Goal: Answer question/provide support: Answer question/provide support

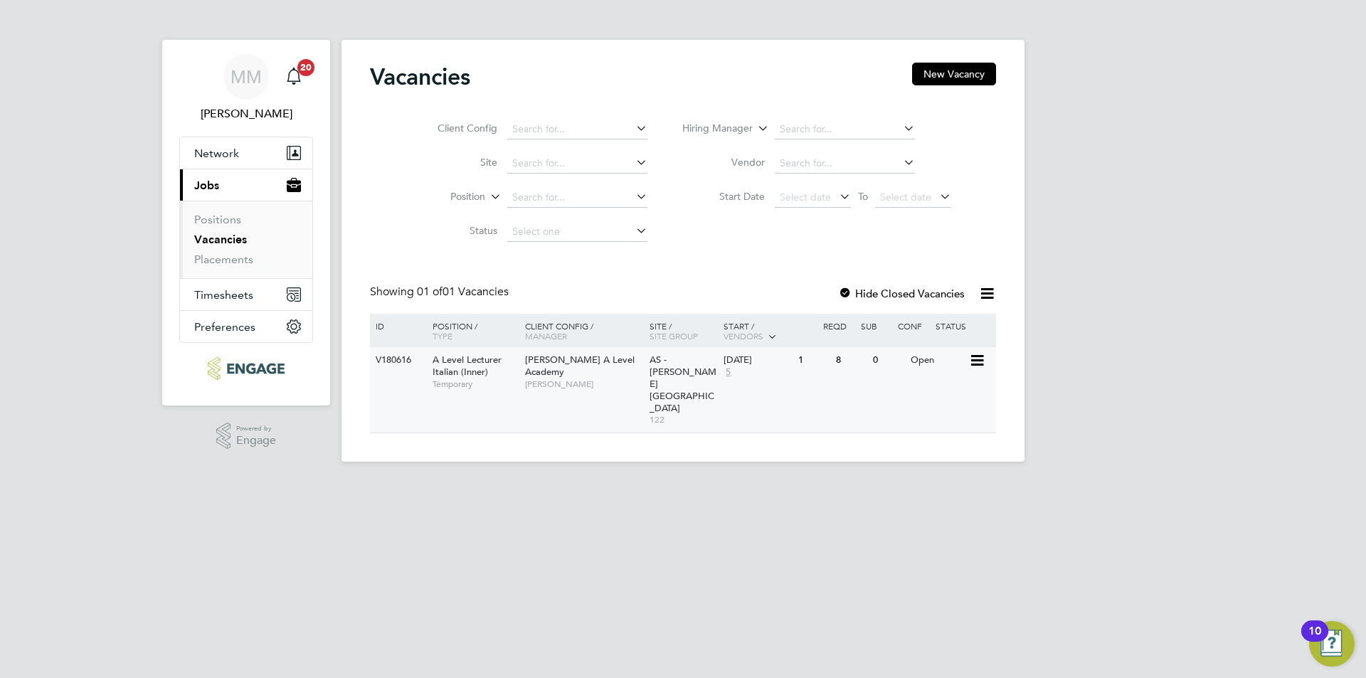
click at [935, 359] on div "Open" at bounding box center [938, 360] width 62 height 26
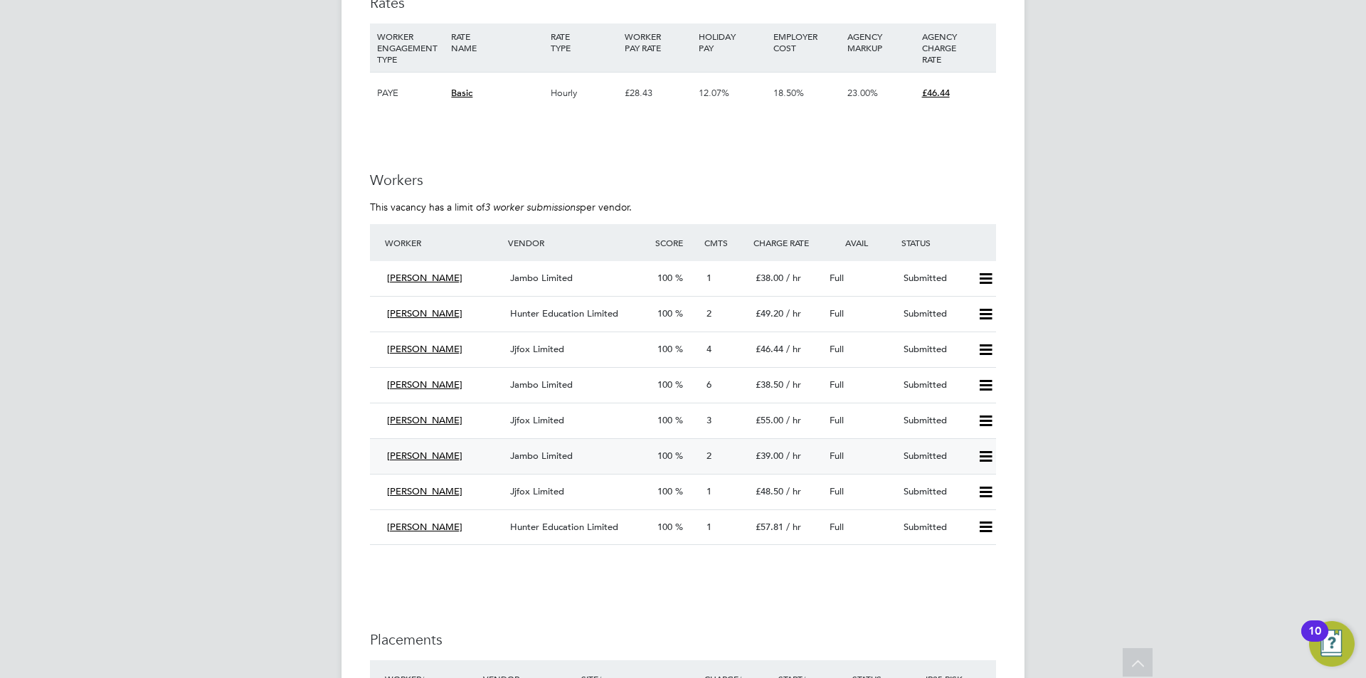
click at [833, 455] on span "Full" at bounding box center [837, 456] width 14 height 12
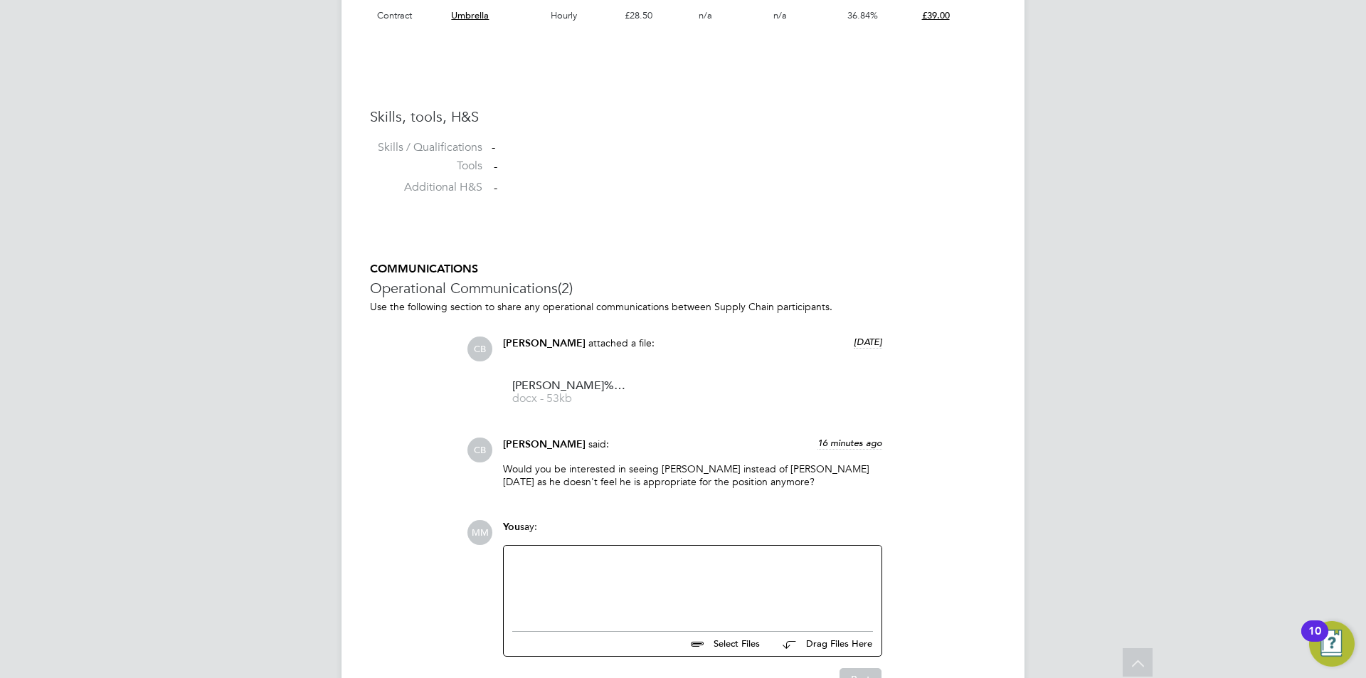
click at [629, 565] on div at bounding box center [692, 584] width 361 height 61
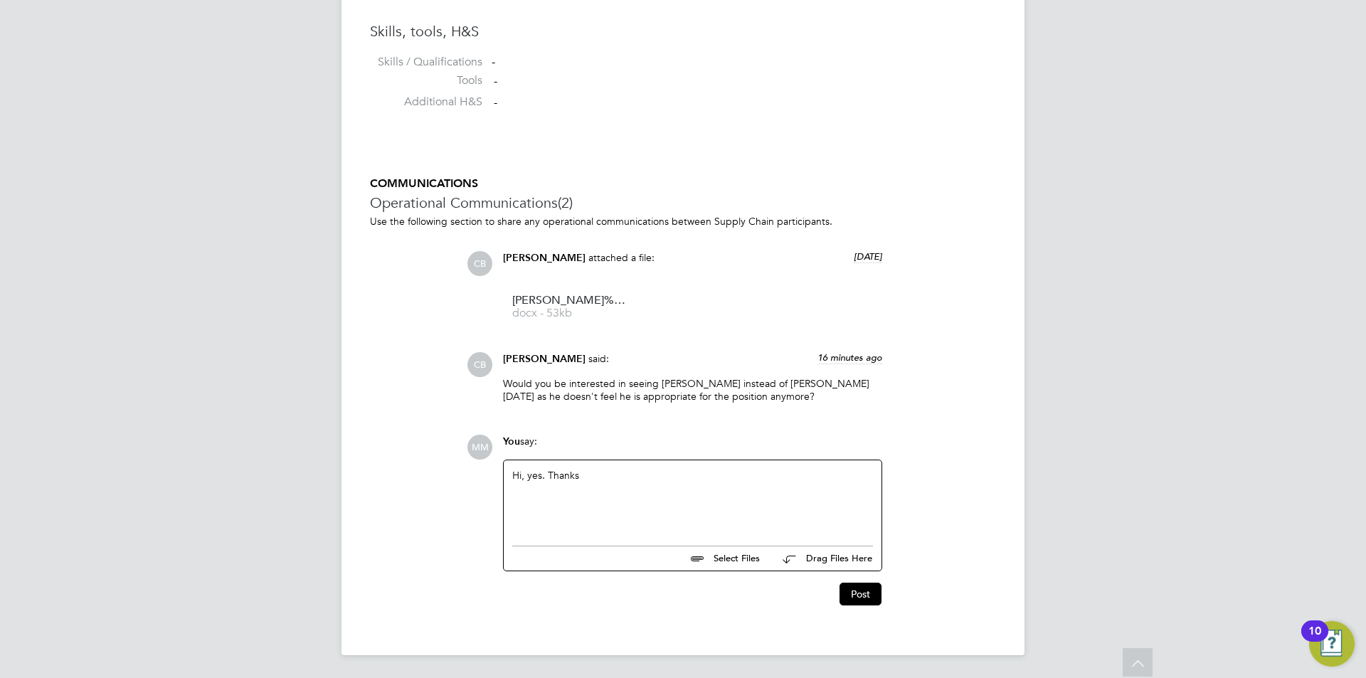
click at [822, 578] on div "Post" at bounding box center [691, 588] width 393 height 34
click at [860, 591] on button "Post" at bounding box center [860, 594] width 42 height 23
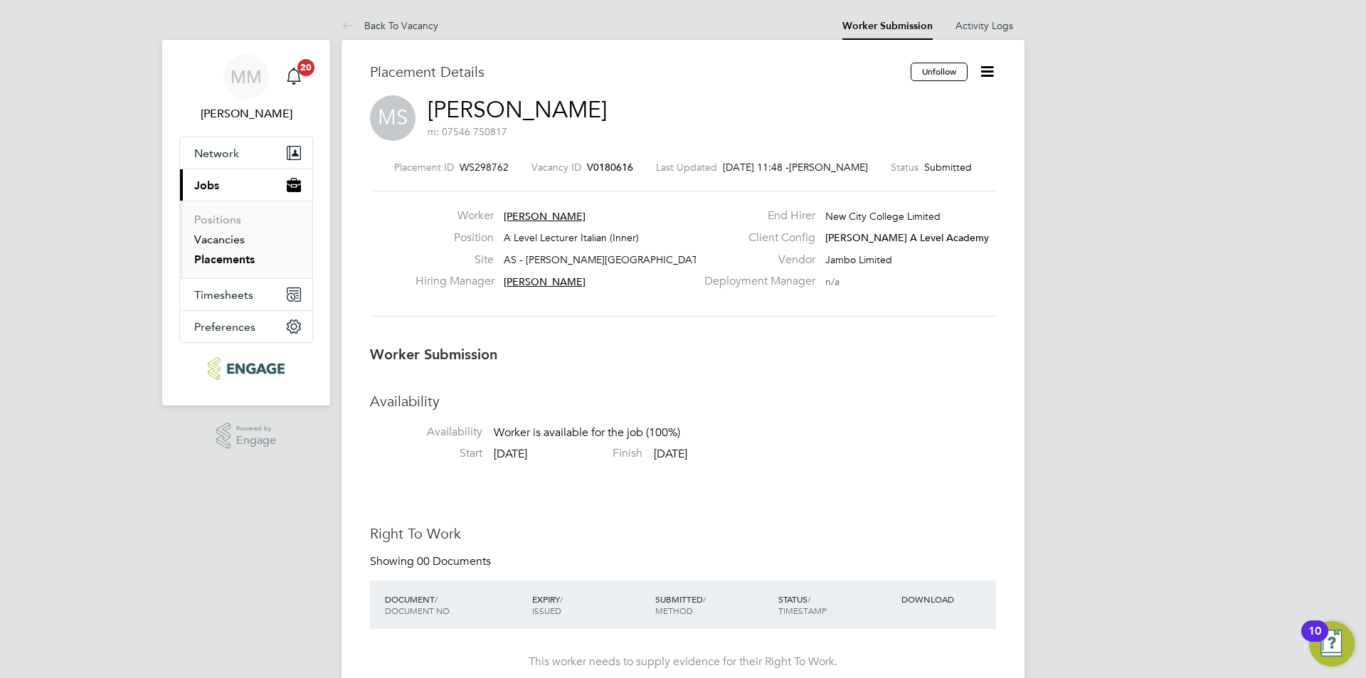
click at [218, 240] on link "Vacancies" at bounding box center [219, 240] width 51 height 14
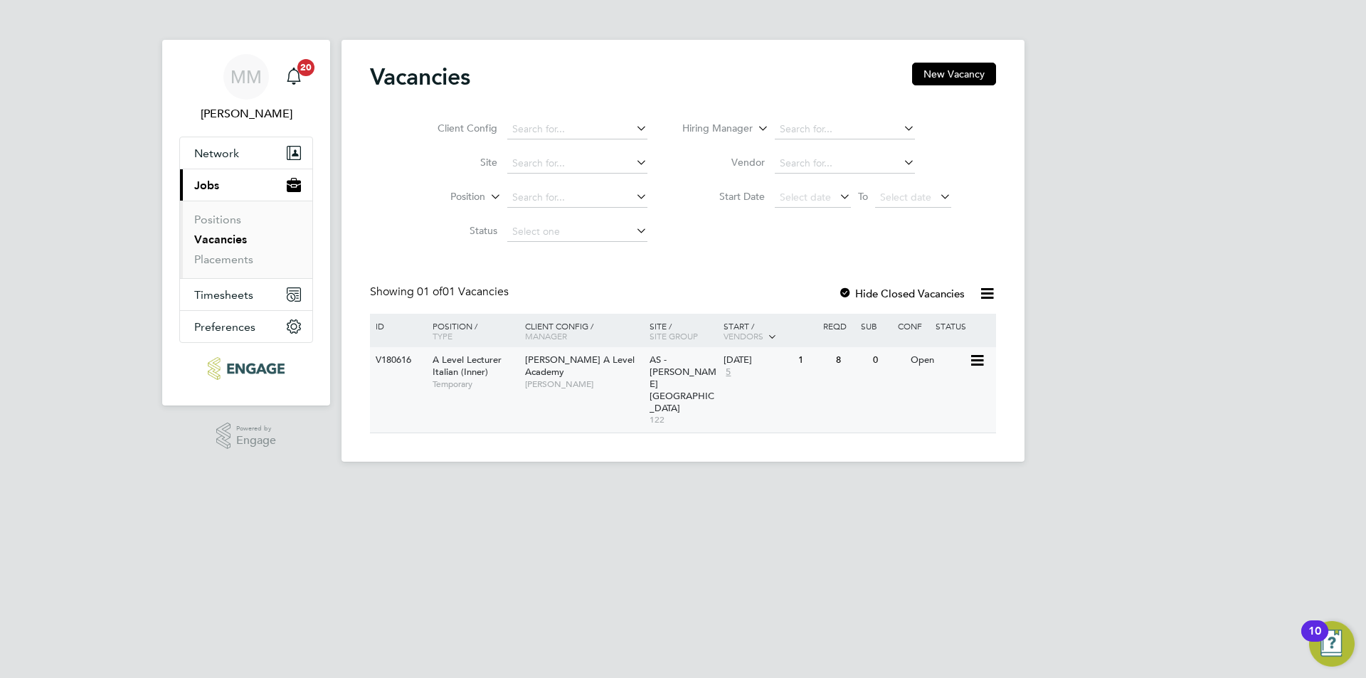
click at [932, 361] on div "Open" at bounding box center [938, 360] width 62 height 26
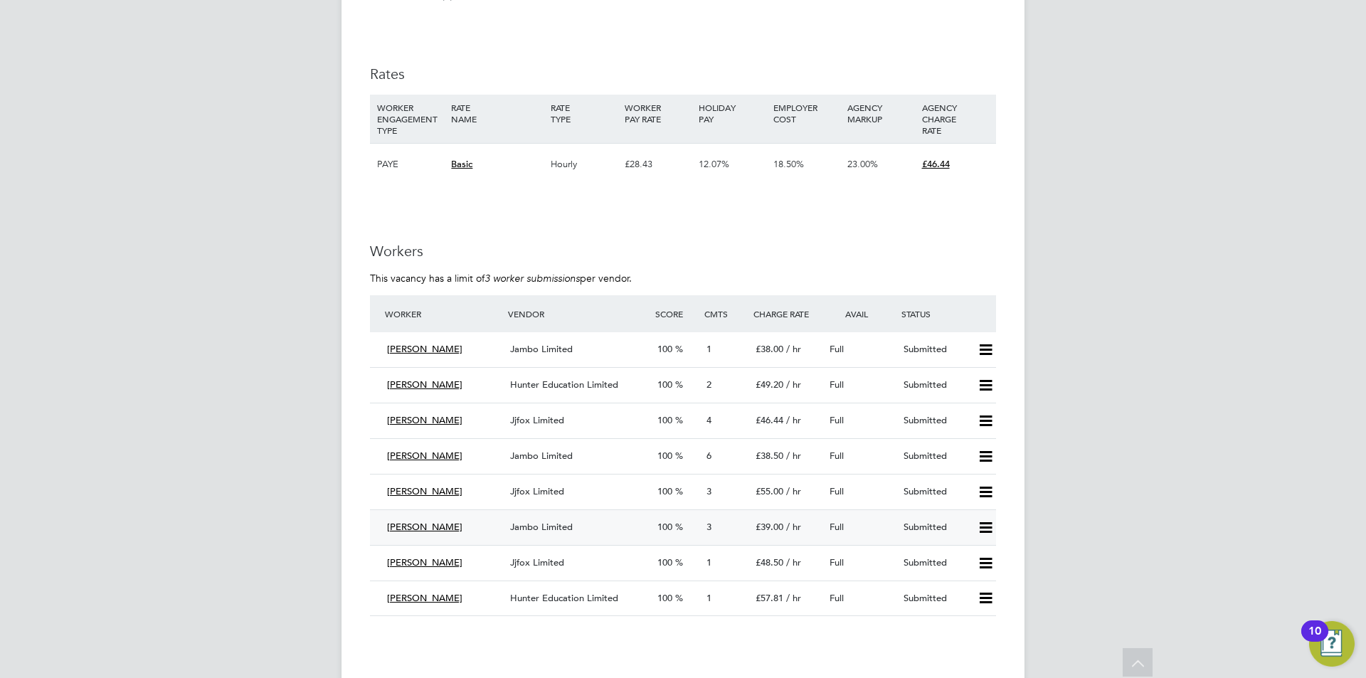
click at [819, 529] on div "£39.00 / hr" at bounding box center [787, 527] width 74 height 23
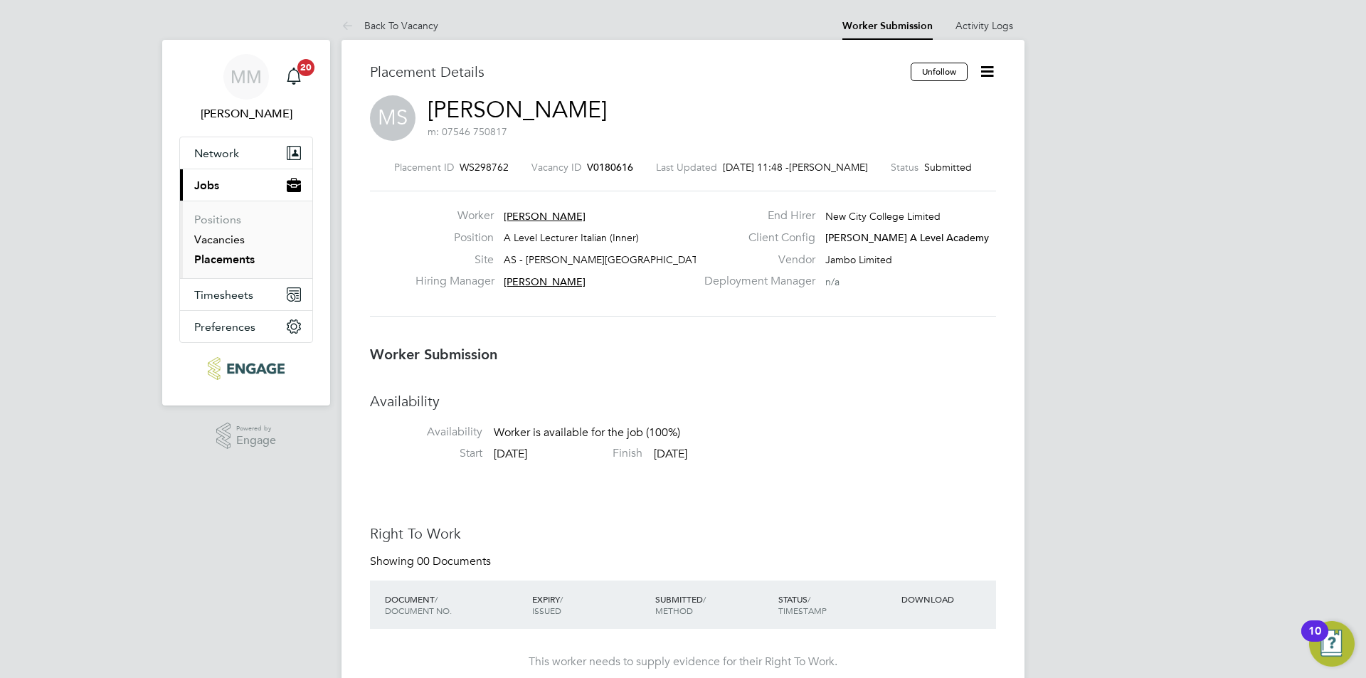
click at [238, 242] on link "Vacancies" at bounding box center [219, 240] width 51 height 14
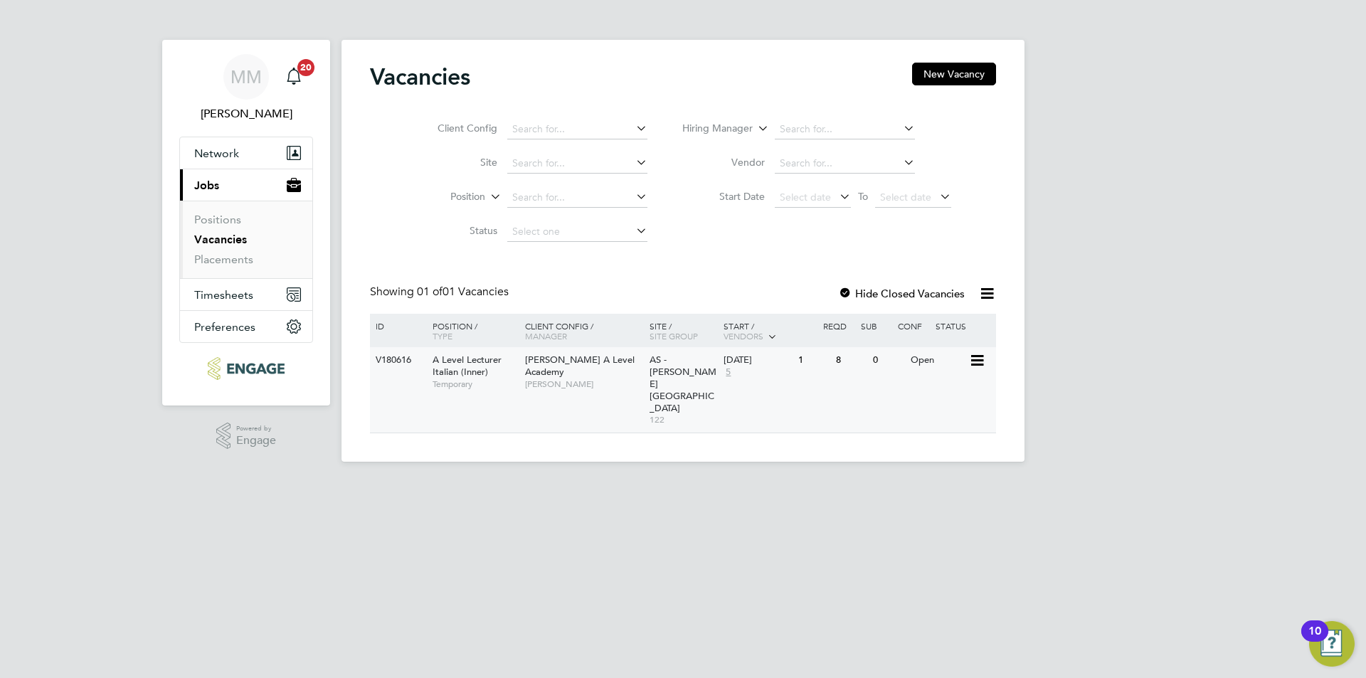
click at [911, 360] on div "Open" at bounding box center [938, 360] width 62 height 26
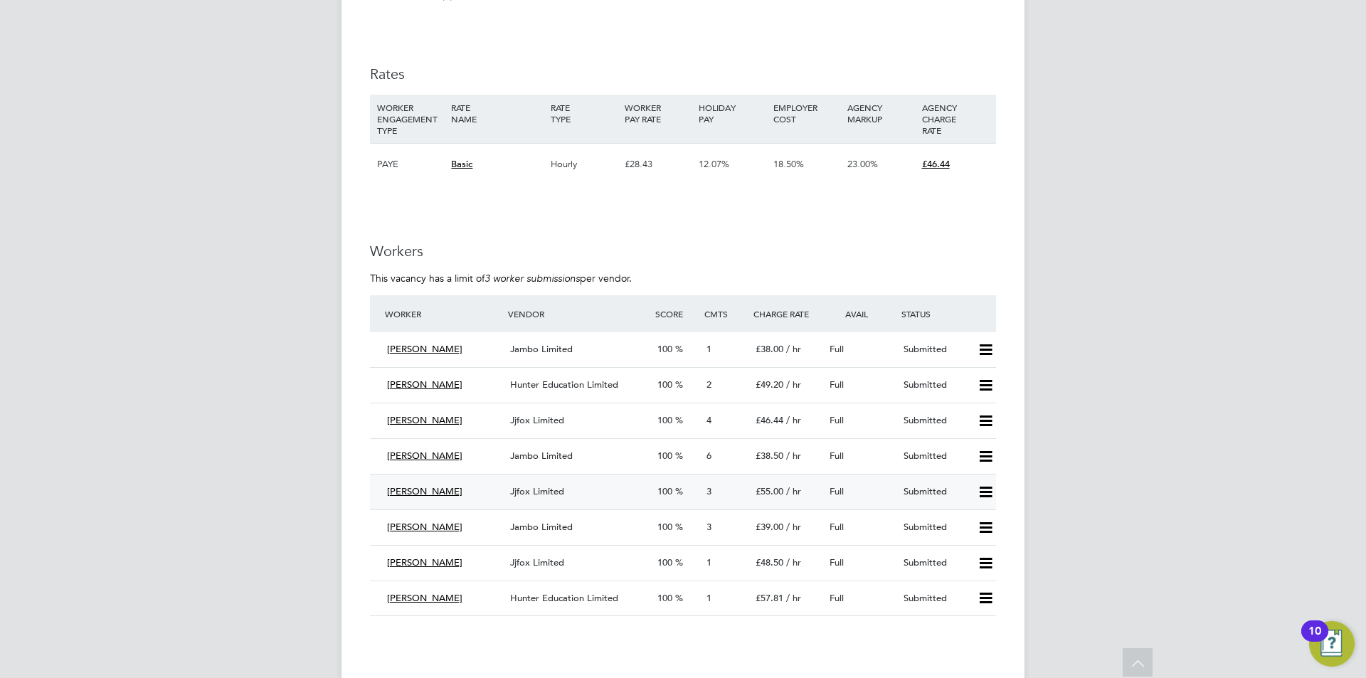
click at [772, 492] on span "£55.00" at bounding box center [770, 491] width 28 height 12
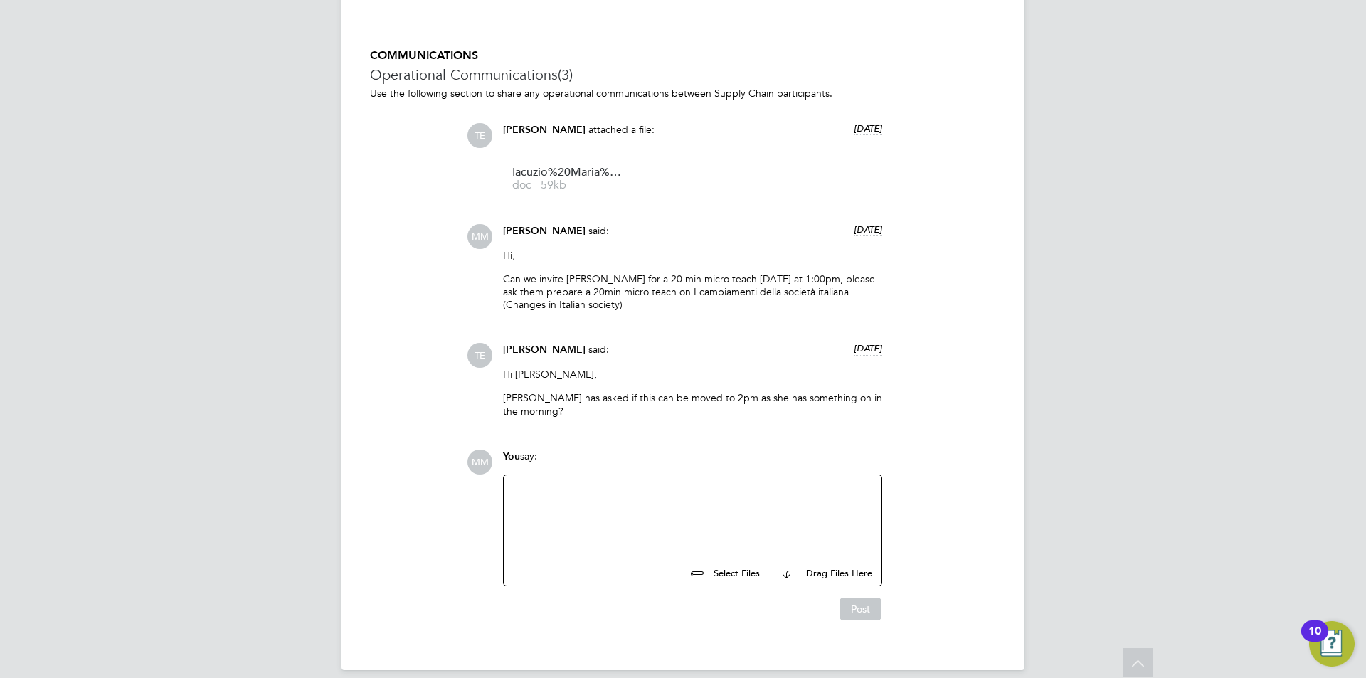
click at [658, 520] on div at bounding box center [692, 514] width 361 height 61
click at [862, 620] on button "Post" at bounding box center [860, 609] width 42 height 23
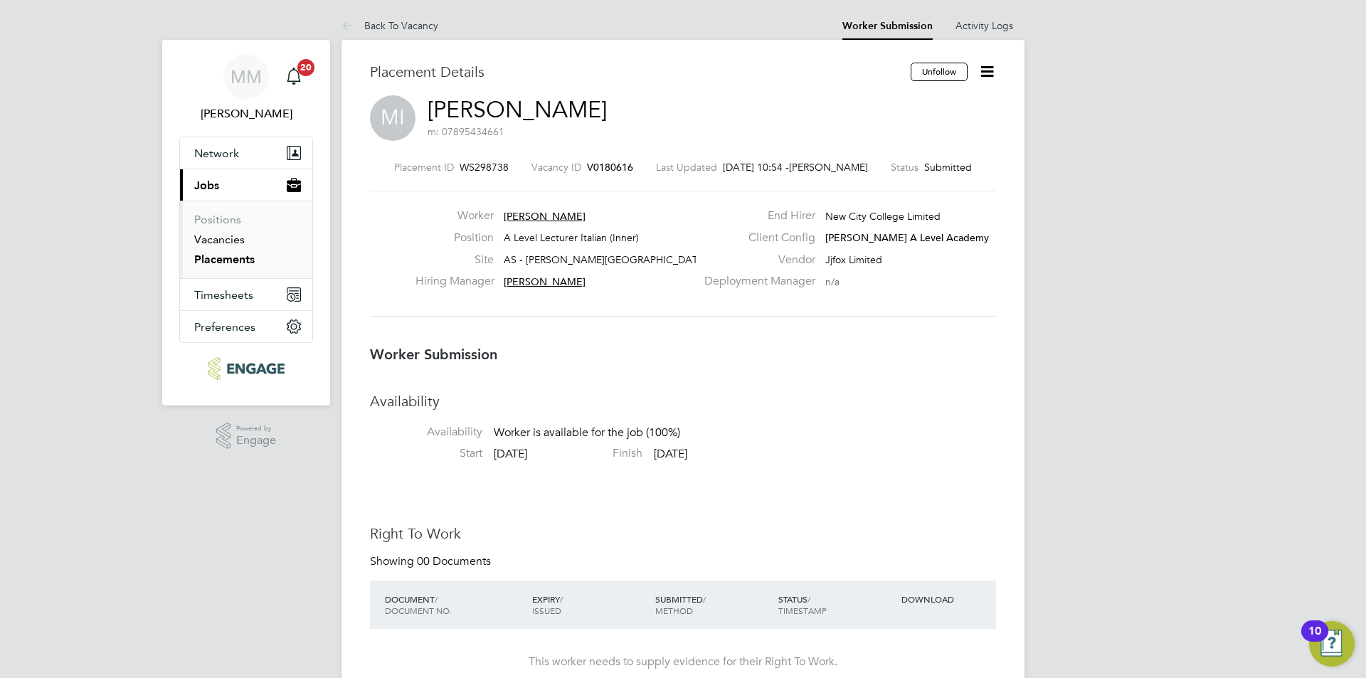
click at [223, 242] on link "Vacancies" at bounding box center [219, 240] width 51 height 14
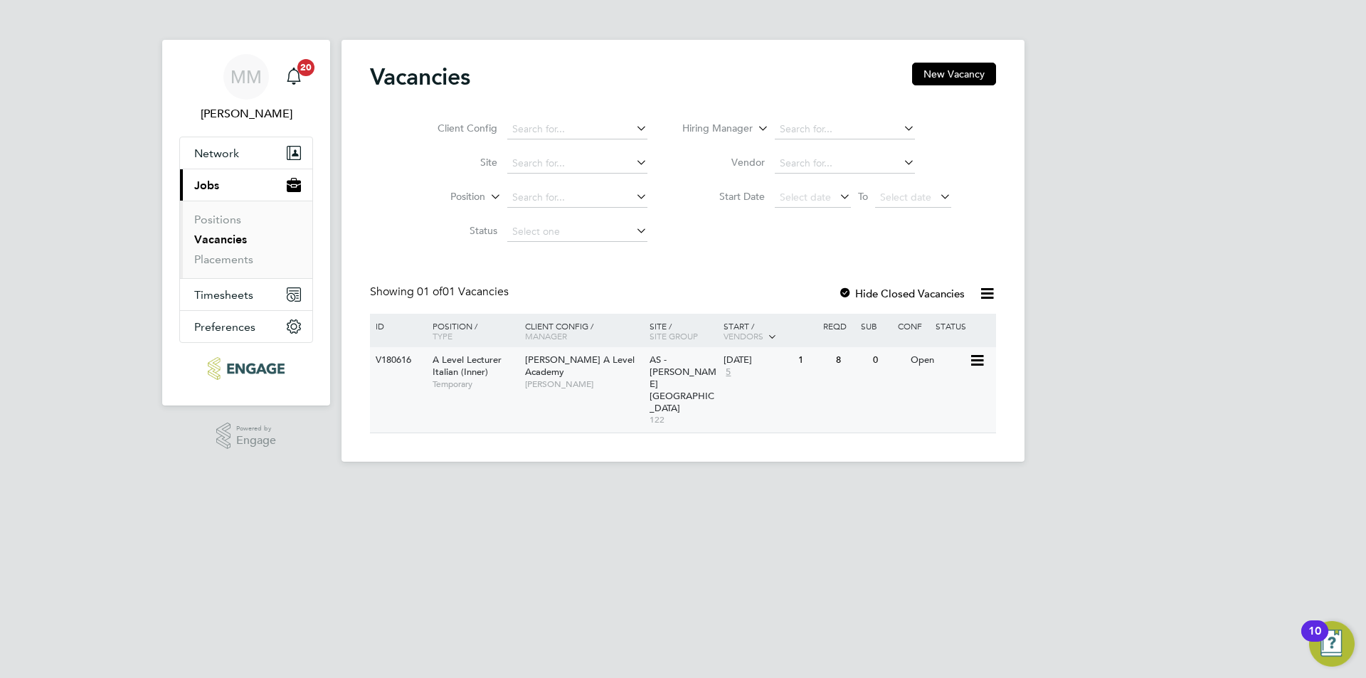
click at [928, 359] on div "Open" at bounding box center [938, 360] width 62 height 26
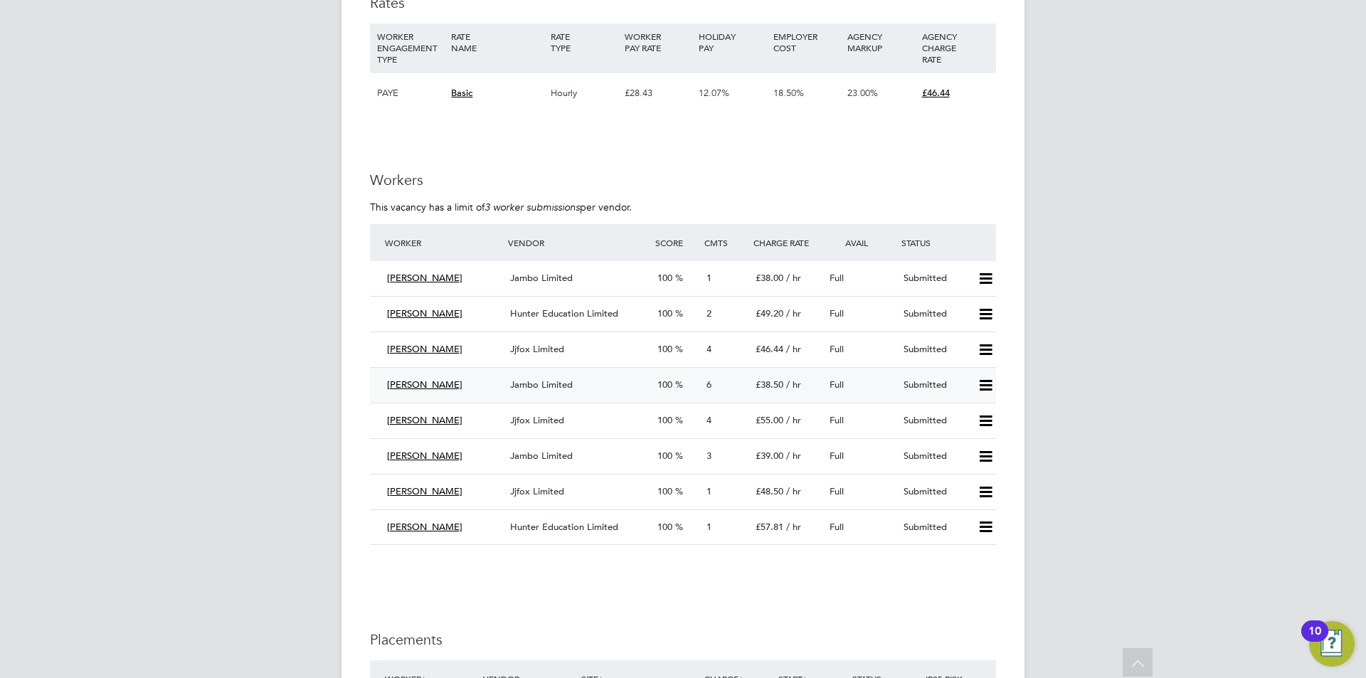
click at [836, 378] on span "Full" at bounding box center [837, 384] width 14 height 12
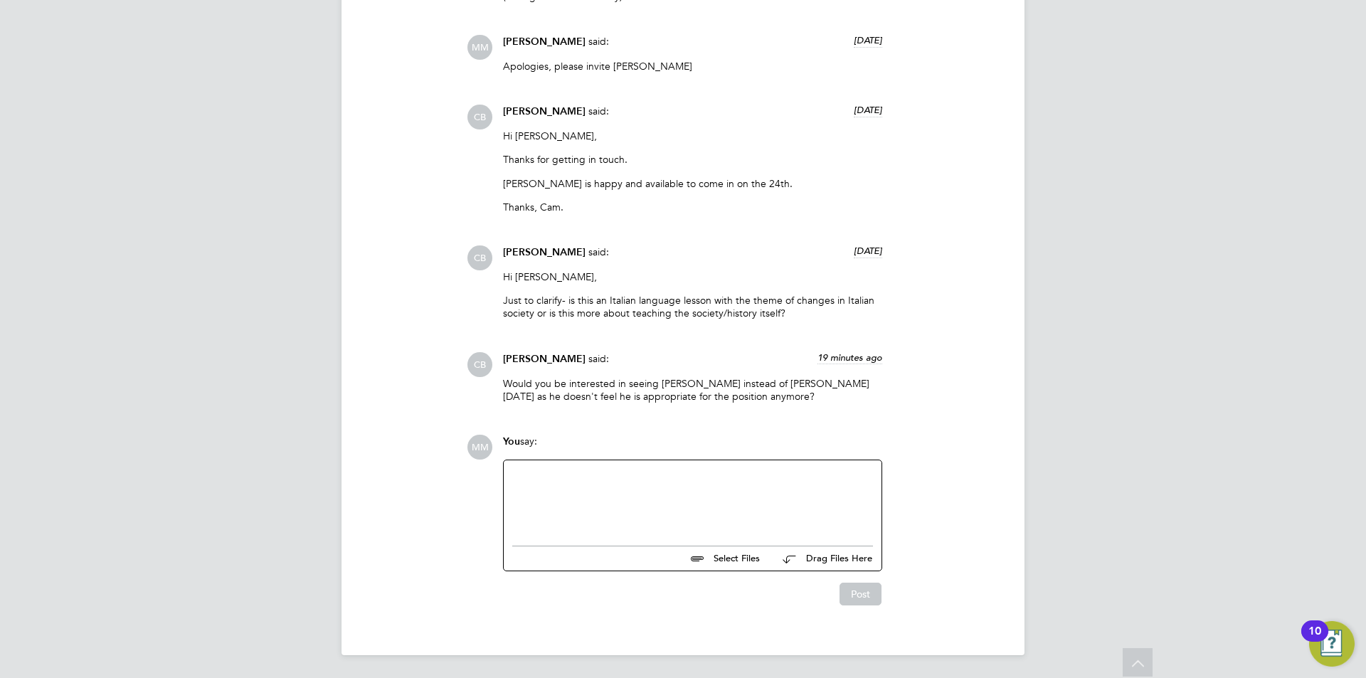
click at [595, 491] on div at bounding box center [692, 499] width 361 height 61
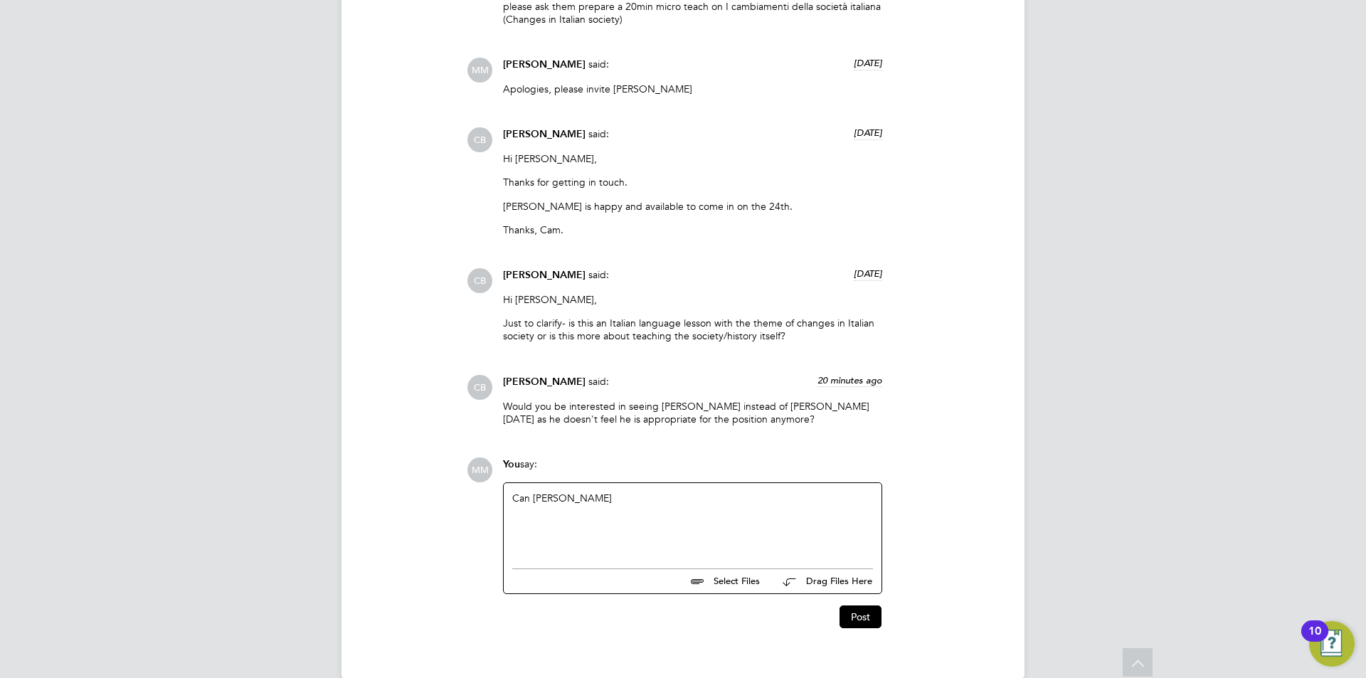
scroll to position [1567, 0]
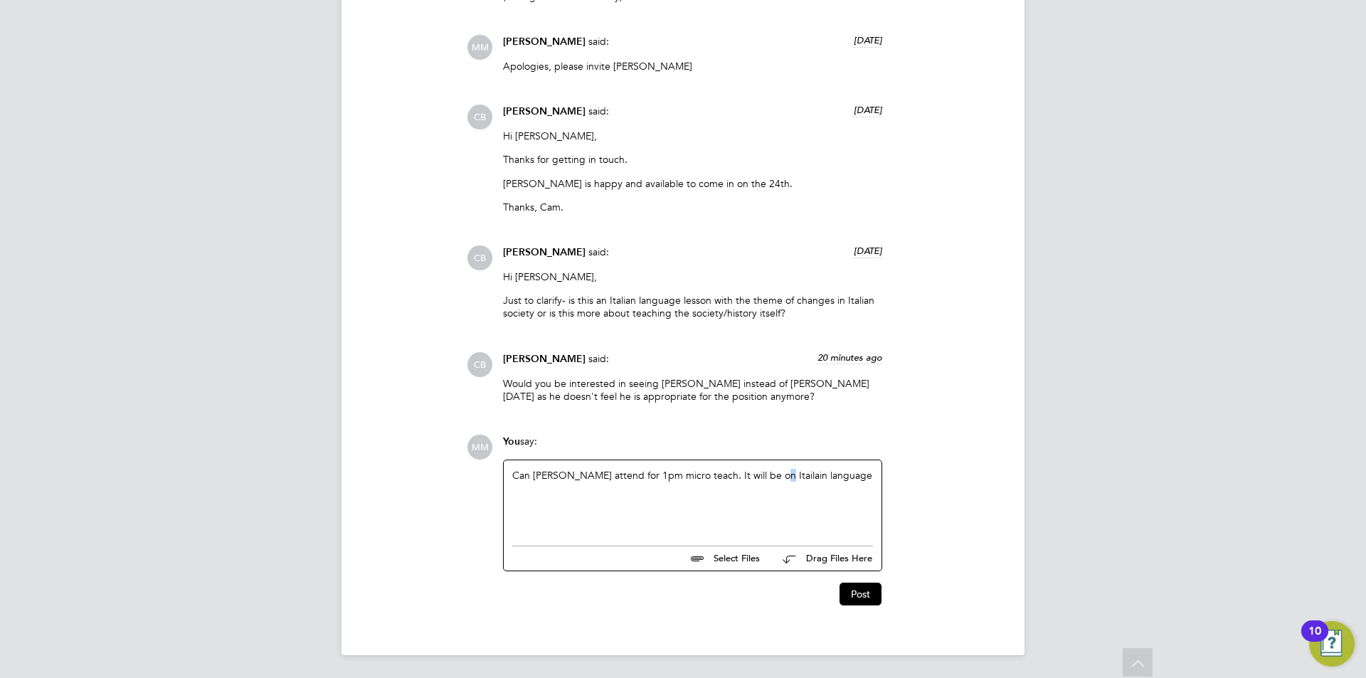
click at [763, 475] on div "Can Maria attend for 1pm micro teach. It will be on Itailain language" at bounding box center [692, 499] width 361 height 61
drag, startPoint x: 763, startPoint y: 475, endPoint x: 753, endPoint y: 479, distance: 11.5
click at [753, 479] on div "Can Maria attend for 1pm micro teach. It will be on Itailain language" at bounding box center [692, 499] width 361 height 61
click at [753, 477] on div "Can Maria attend for 1pm micro teach. It will be on Itailain language" at bounding box center [692, 499] width 361 height 61
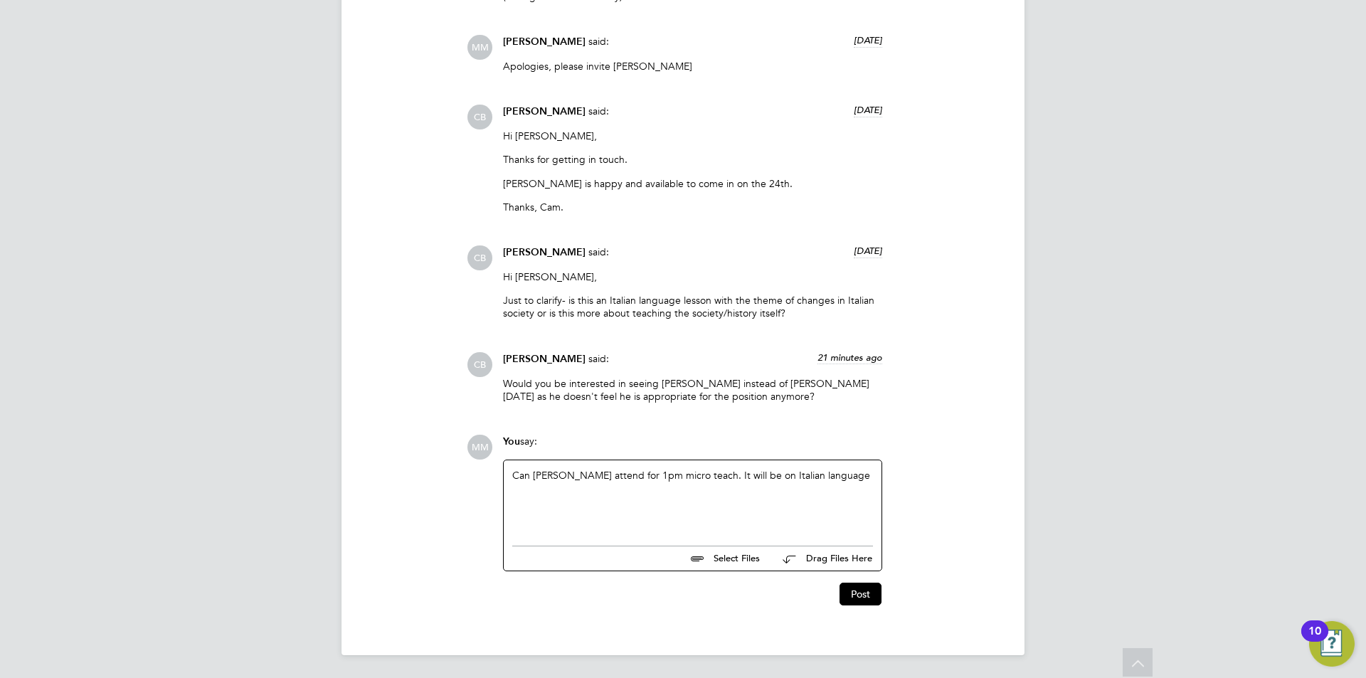
click at [822, 475] on div "Can Maria attend for 1pm micro teach. It will be on Italian language" at bounding box center [692, 499] width 361 height 61
drag, startPoint x: 687, startPoint y: 477, endPoint x: 740, endPoint y: 476, distance: 52.7
click at [740, 476] on div "Can Maria attend for 1pm micro teach. It will be on Italian language" at bounding box center [692, 499] width 361 height 61
click at [571, 492] on div "Can Maria attend for 1pm micro teach. Focus will be Italian language and some p…" at bounding box center [692, 499] width 361 height 61
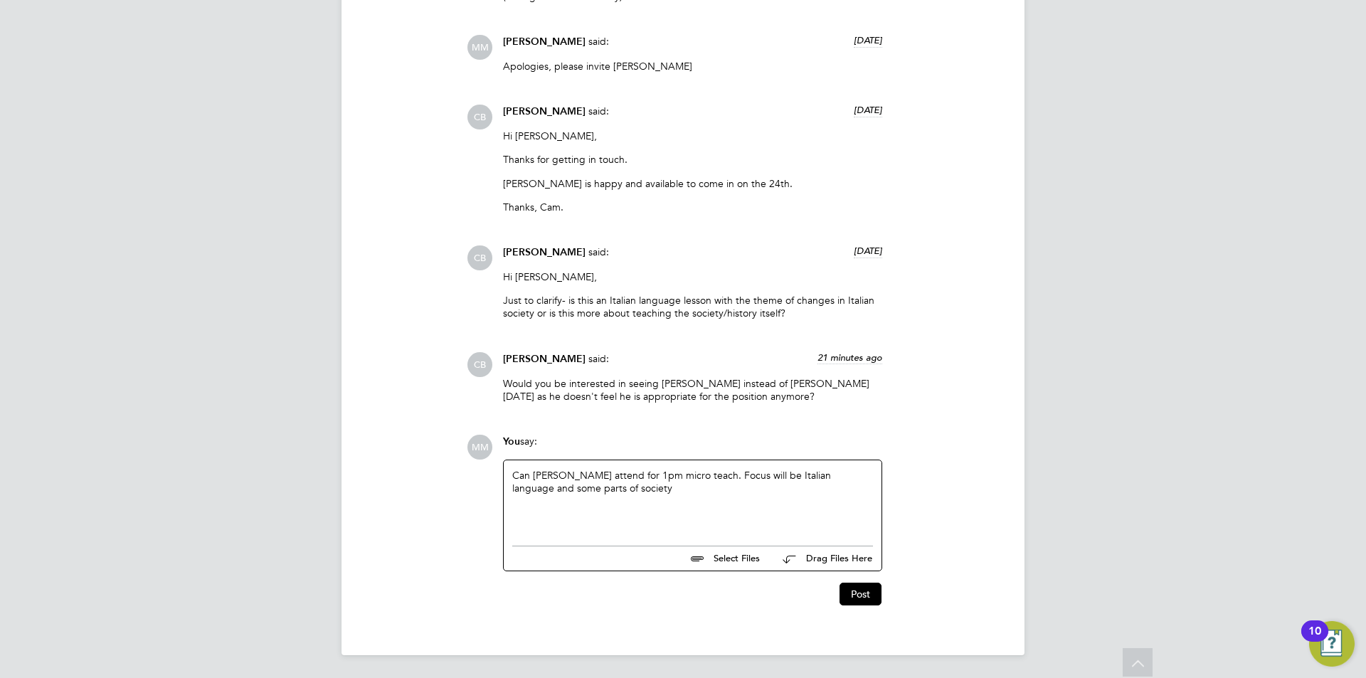
click at [720, 474] on div "Can Maria attend for 1pm micro teach. Focus will be Italian language and some p…" at bounding box center [692, 499] width 361 height 61
click at [777, 472] on div "Can Maria attend for 1pm micro teach. Focus mainly will be Italian language and…" at bounding box center [692, 499] width 361 height 61
click at [871, 597] on button "Post" at bounding box center [860, 594] width 42 height 23
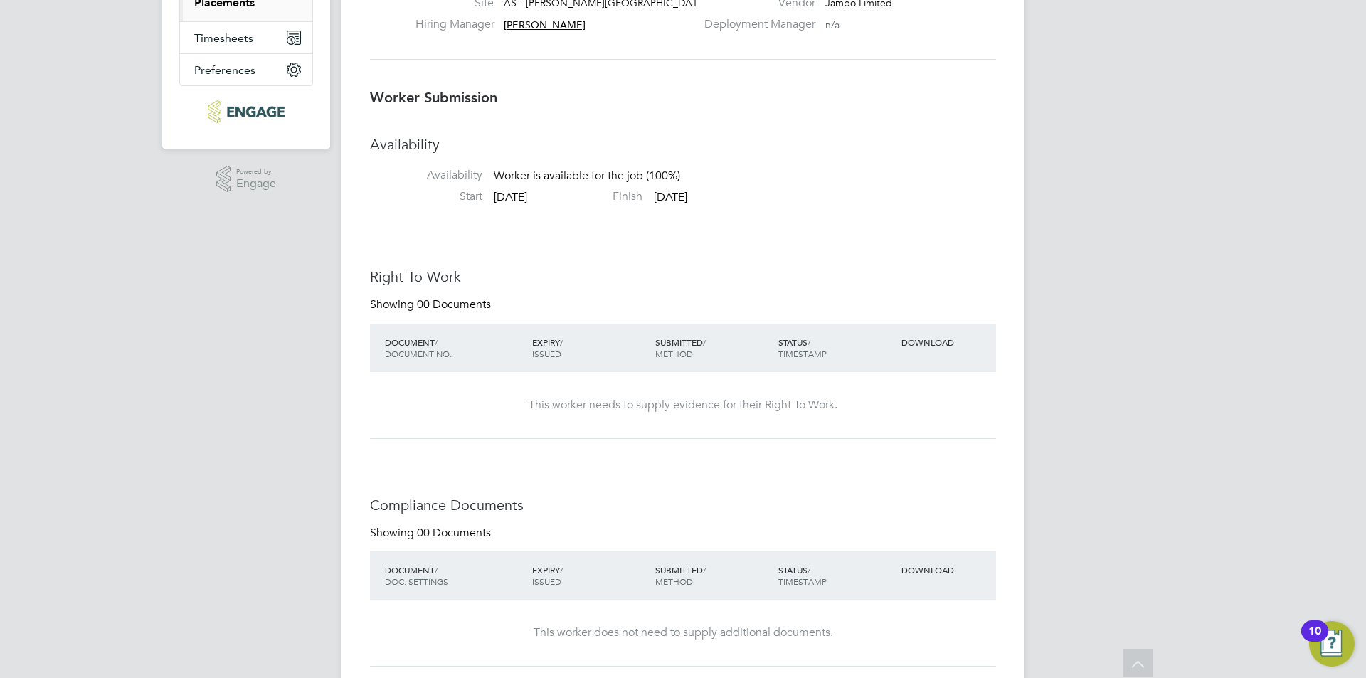
scroll to position [14, 0]
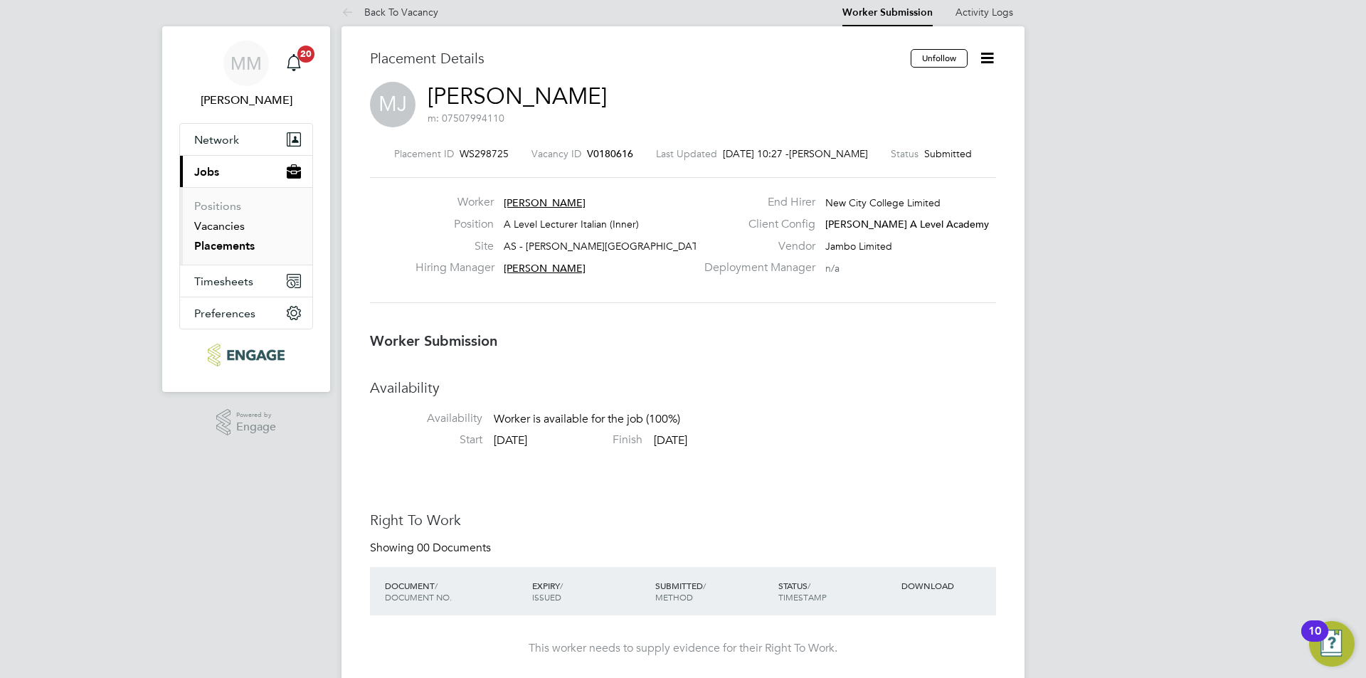
click at [232, 228] on link "Vacancies" at bounding box center [219, 226] width 51 height 14
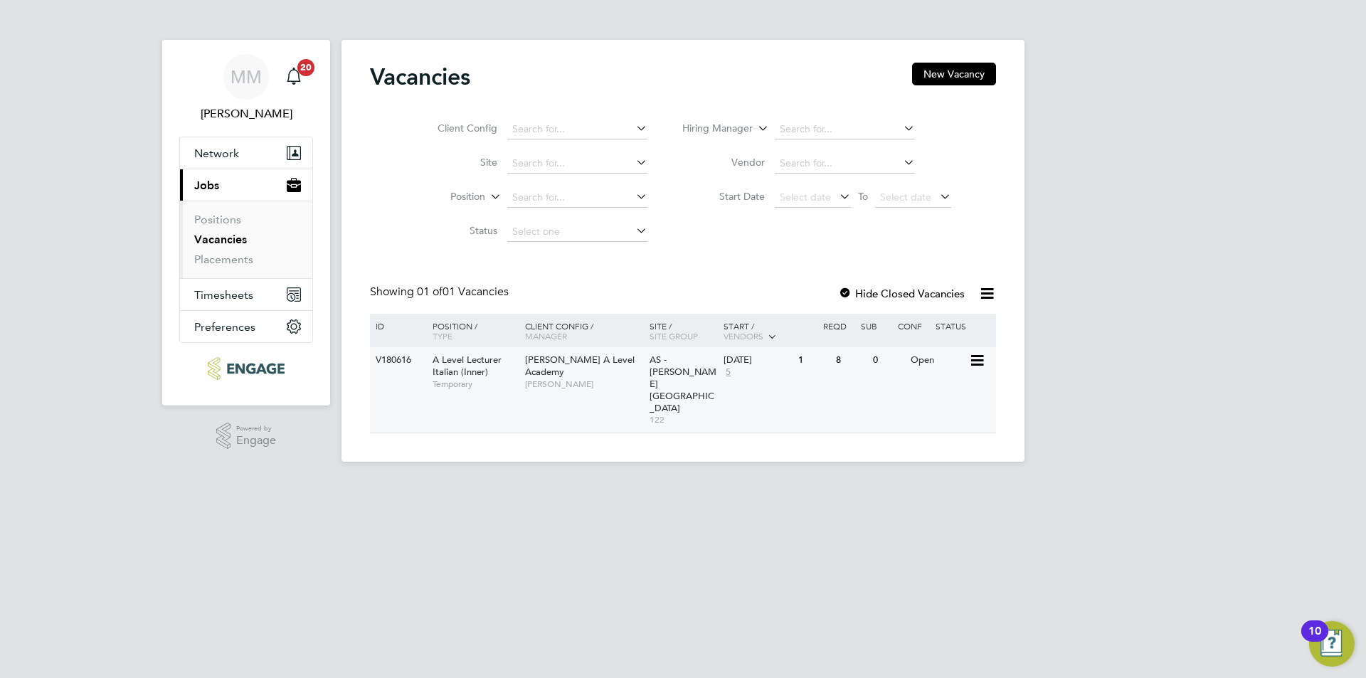
click at [914, 366] on div "Open" at bounding box center [938, 360] width 62 height 26
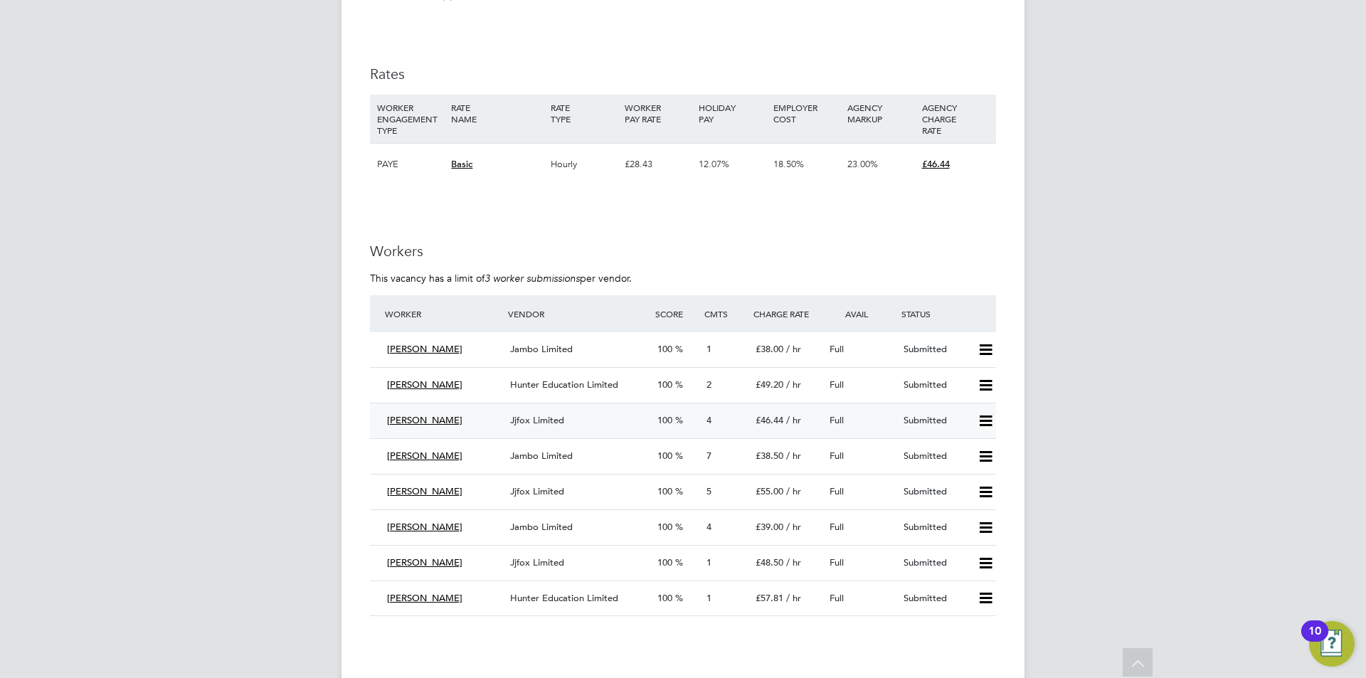
click at [858, 412] on div "Full" at bounding box center [861, 420] width 74 height 23
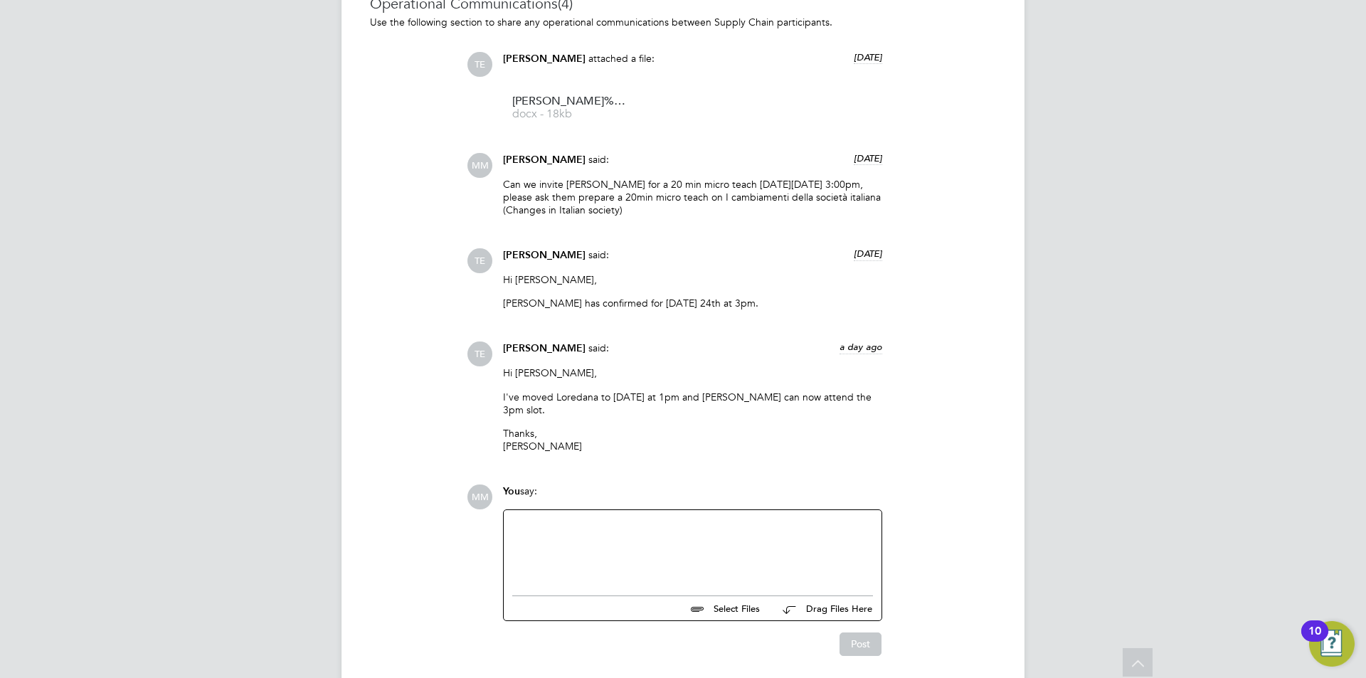
click at [701, 531] on div at bounding box center [692, 549] width 361 height 61
click at [857, 632] on button "Post" at bounding box center [860, 643] width 42 height 23
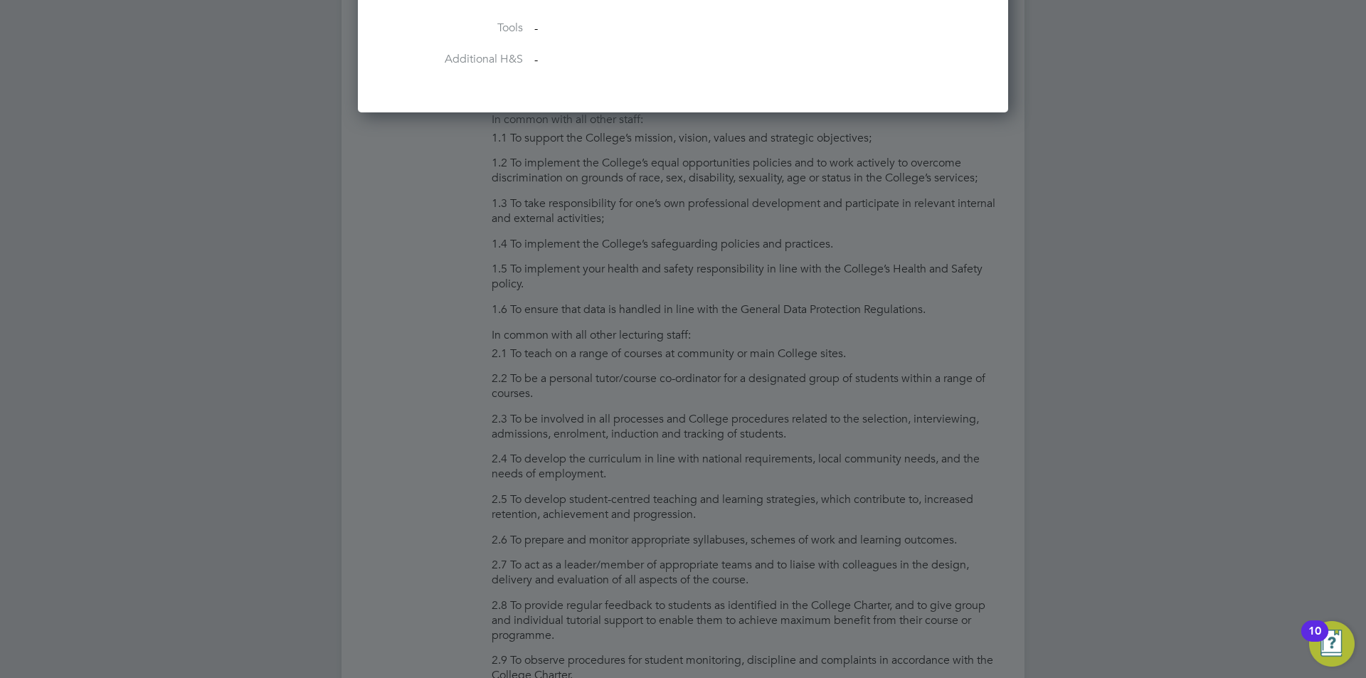
click at [802, 504] on div at bounding box center [683, 339] width 1366 height 678
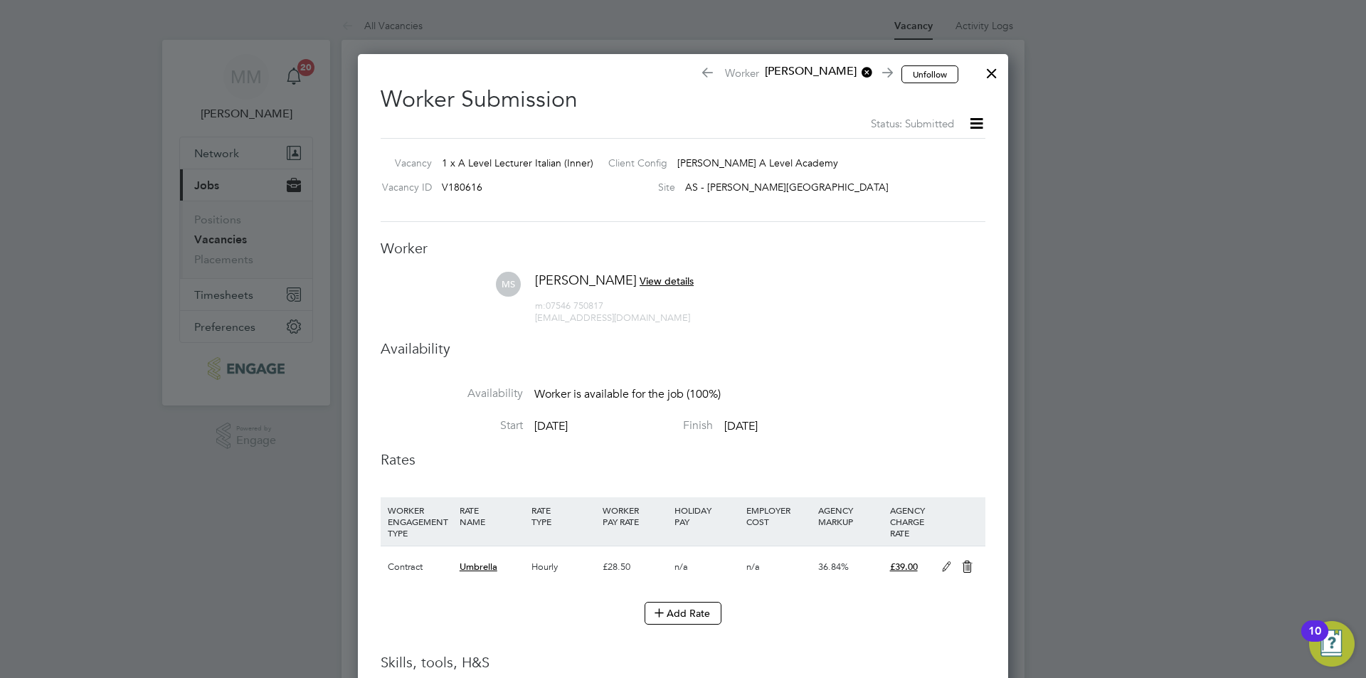
click at [987, 80] on div at bounding box center [992, 70] width 26 height 26
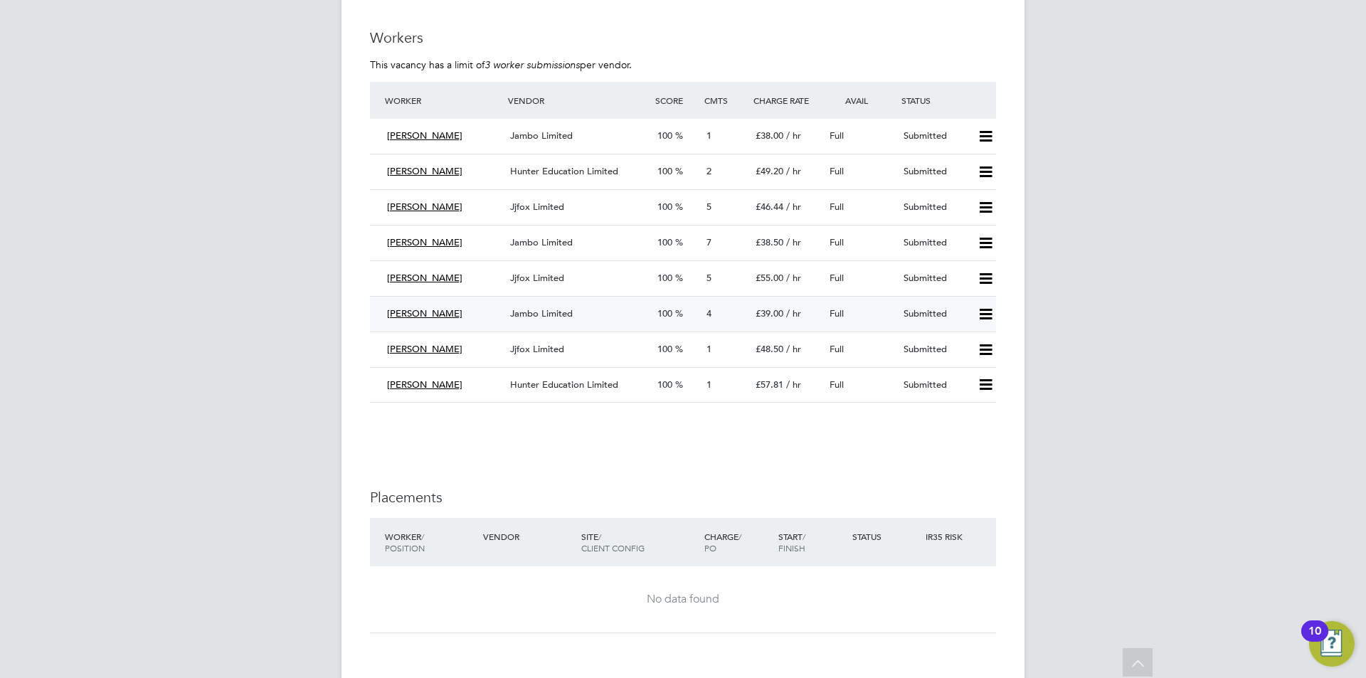
click at [772, 311] on span "£39.00" at bounding box center [770, 313] width 28 height 12
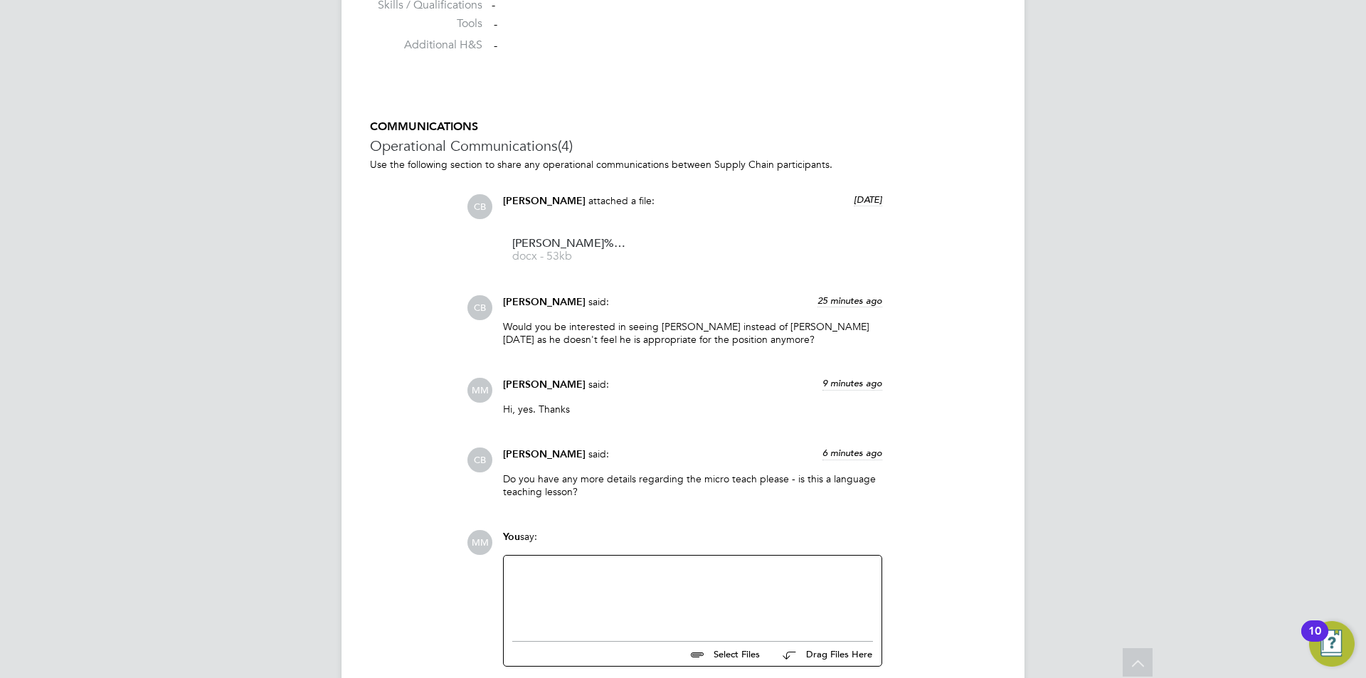
click at [615, 571] on div at bounding box center [692, 594] width 361 height 61
click at [534, 578] on div "Languge" at bounding box center [692, 594] width 361 height 61
click at [513, 573] on div "Language" at bounding box center [692, 594] width 361 height 61
click at [724, 569] on div "Yes, mainly language and some part of Italian soceity" at bounding box center [692, 594] width 361 height 61
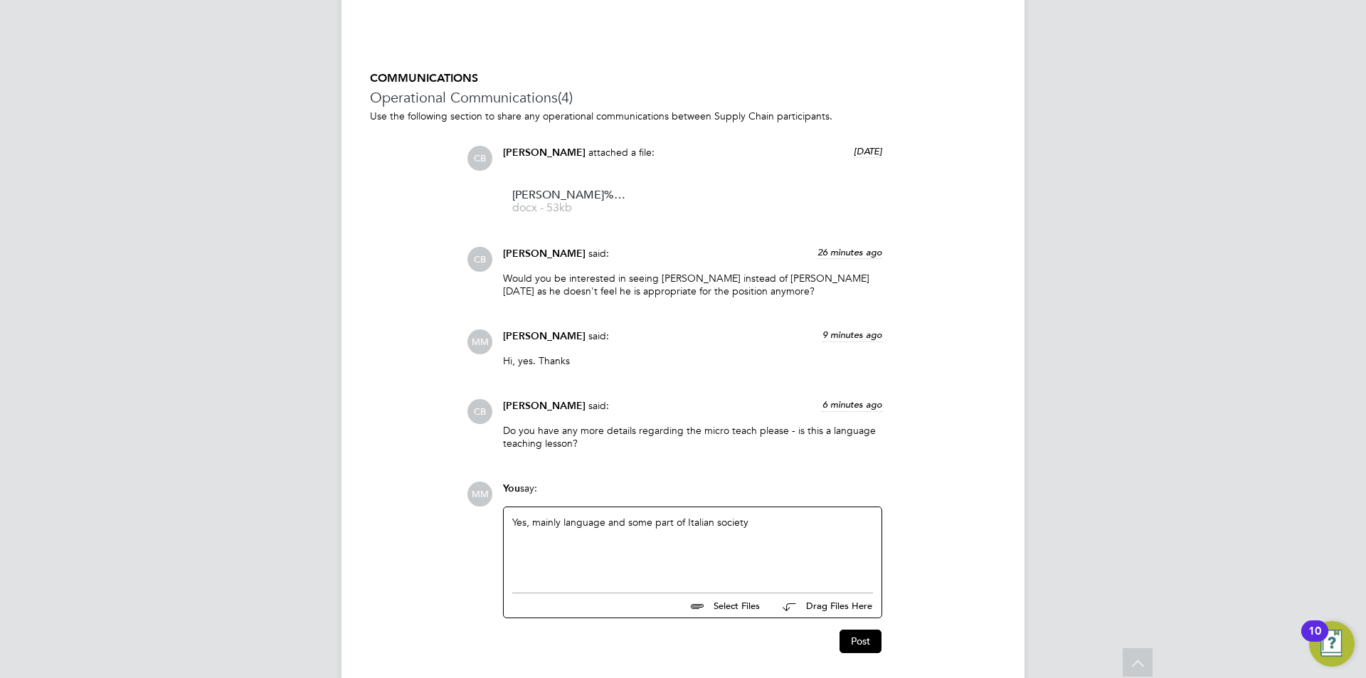
scroll to position [1307, 0]
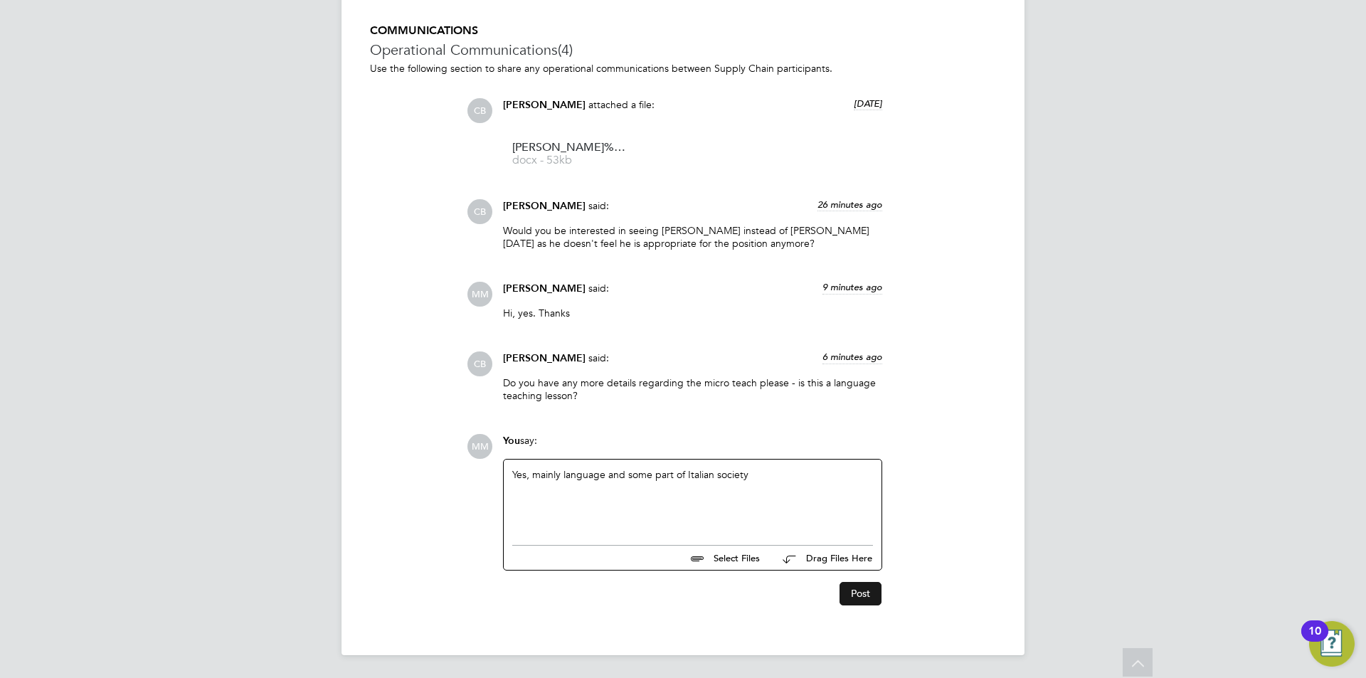
click at [856, 593] on button "Post" at bounding box center [860, 593] width 42 height 23
